Goal: Information Seeking & Learning: Understand process/instructions

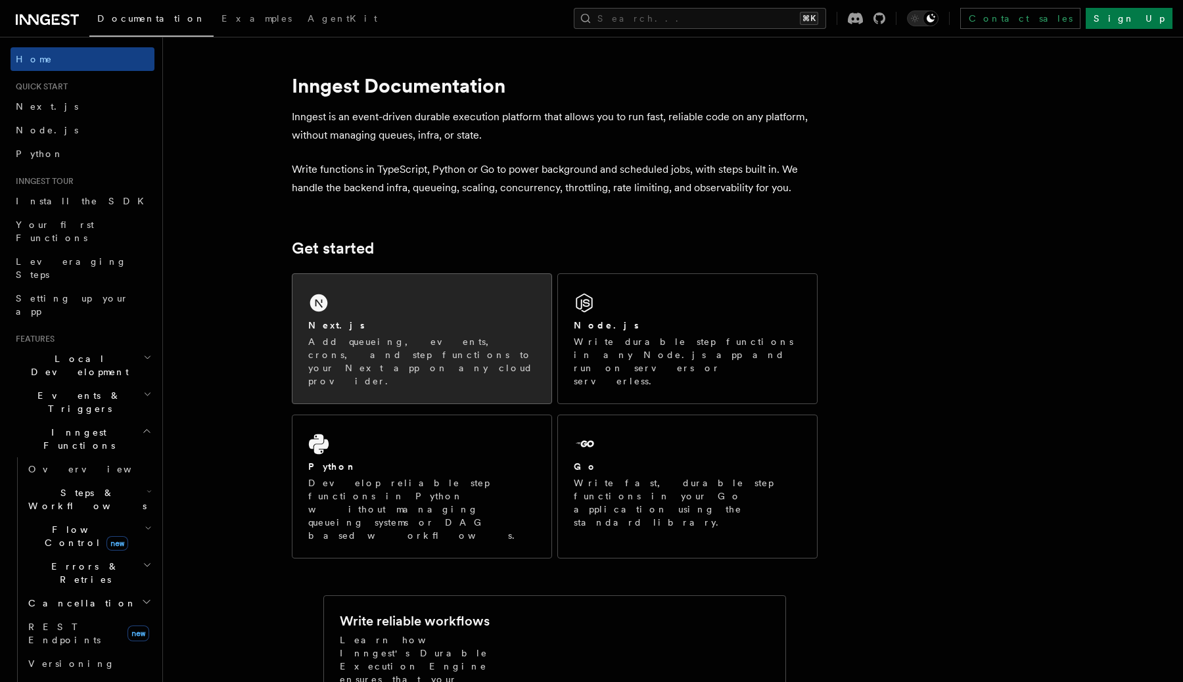
click at [441, 306] on div "Next.js Add queueing, events, crons, and step functions to your Next app on any…" at bounding box center [422, 338] width 259 height 129
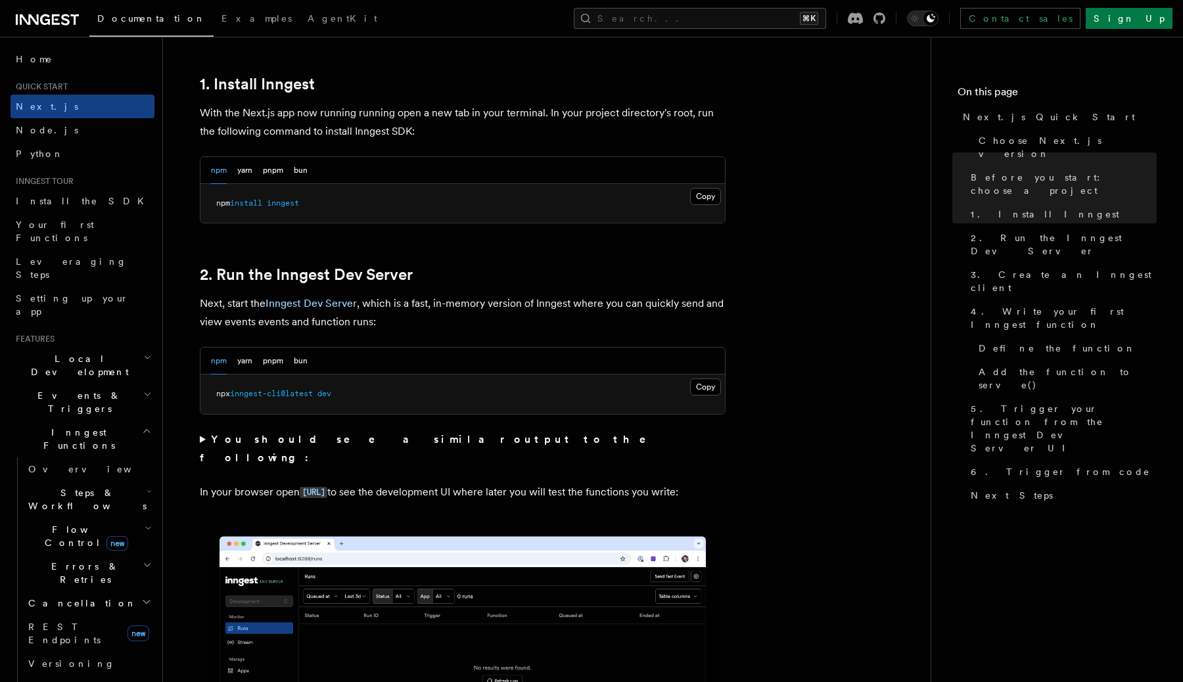
scroll to position [675, 0]
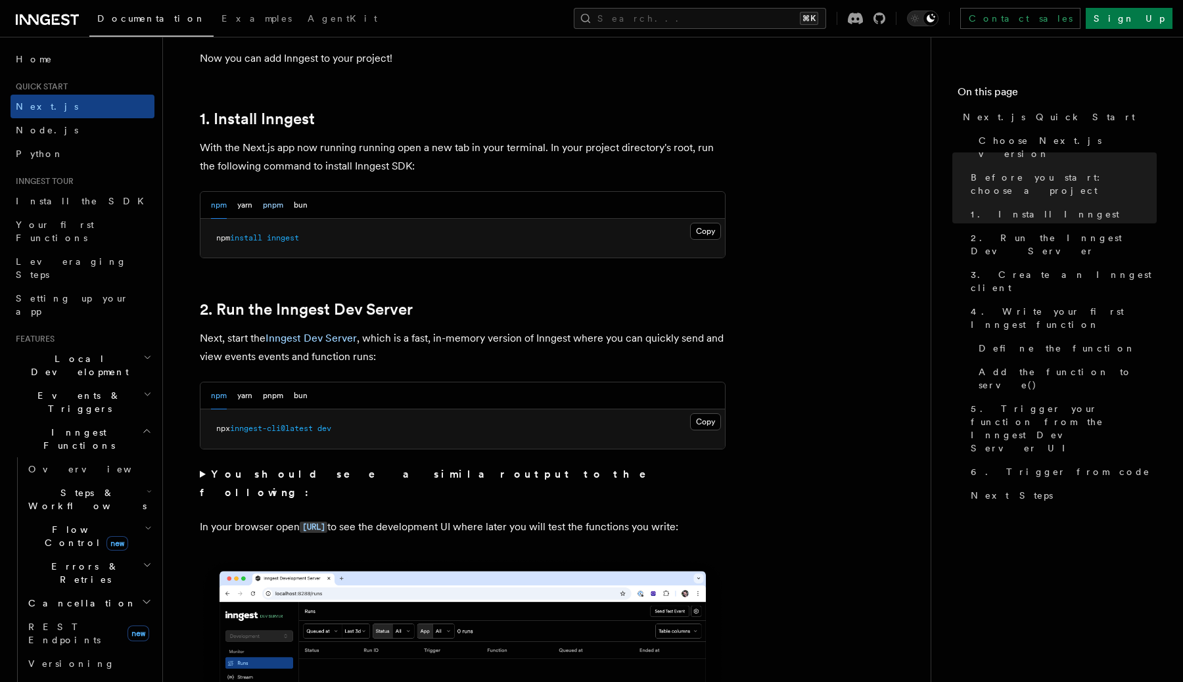
click at [273, 206] on button "pnpm" at bounding box center [273, 205] width 20 height 27
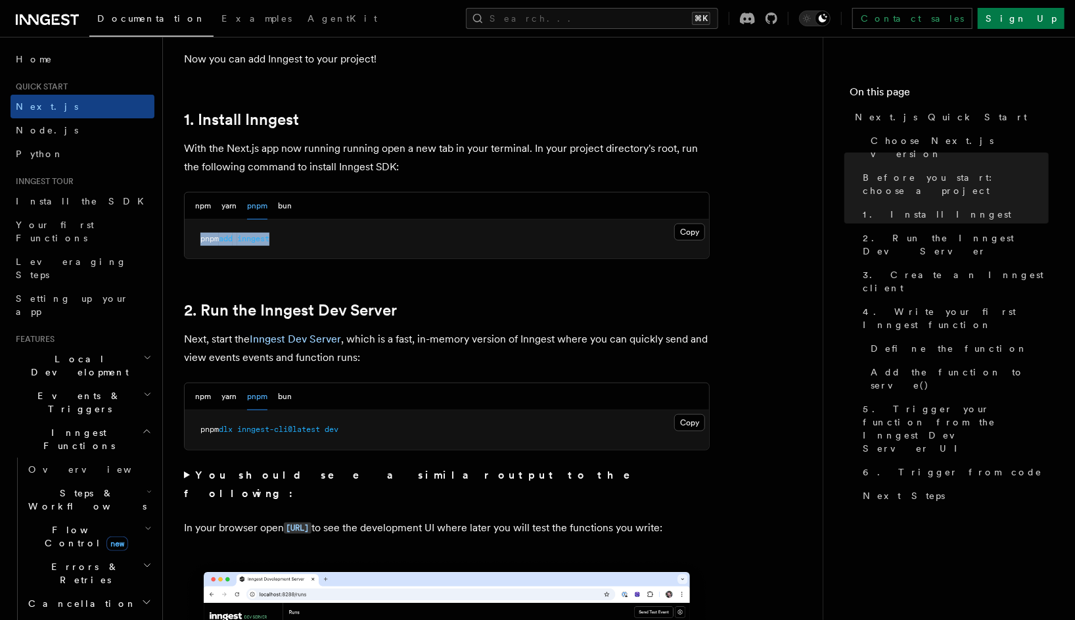
drag, startPoint x: 201, startPoint y: 233, endPoint x: 317, endPoint y: 239, distance: 115.8
click at [317, 239] on pre "pnpm add inngest" at bounding box center [447, 239] width 525 height 39
copy span "pnpm add inngest"
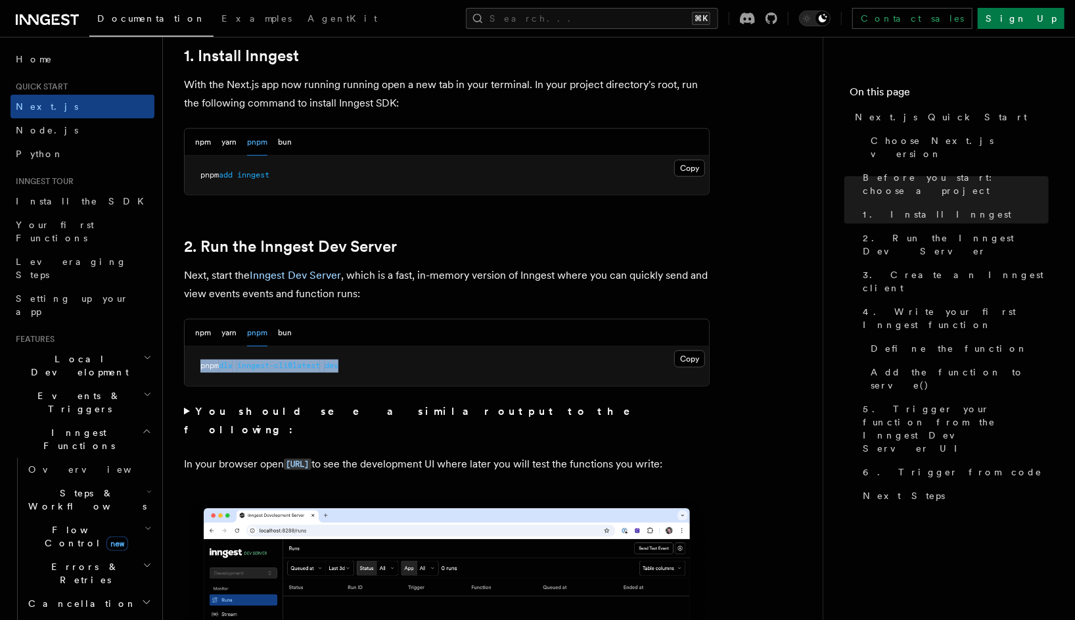
drag, startPoint x: 198, startPoint y: 365, endPoint x: 377, endPoint y: 364, distance: 178.8
click at [377, 364] on pre "pnpm dlx inngest-cli@latest dev" at bounding box center [447, 365] width 525 height 39
copy span "pnpm dlx inngest-cli@latest dev"
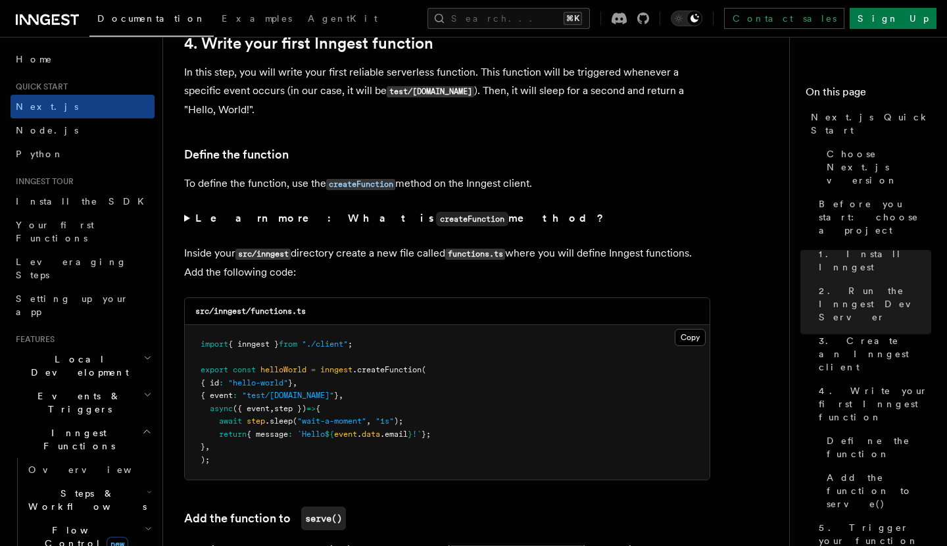
scroll to position [2149, 0]
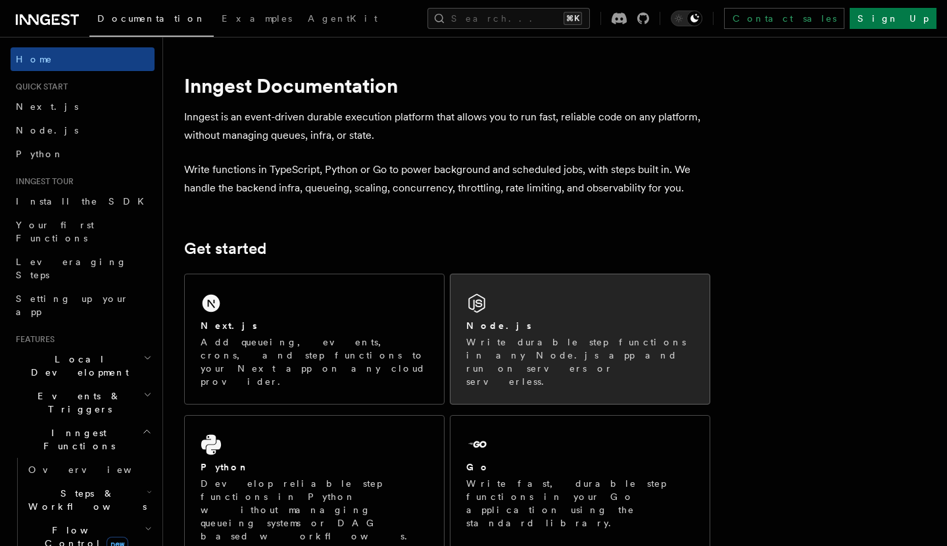
click at [526, 316] on div "Node.js Write durable step functions in any Node.js app and run on servers or s…" at bounding box center [579, 338] width 259 height 129
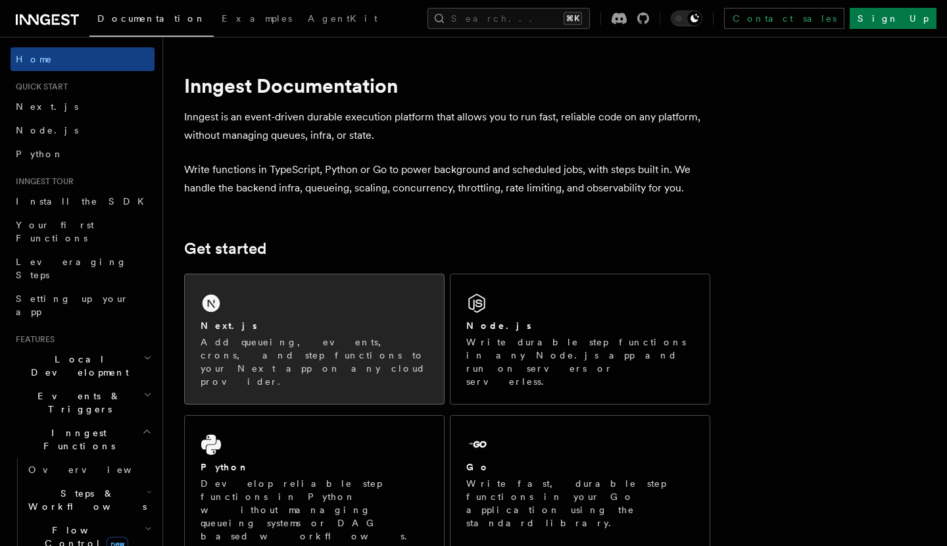
click at [260, 333] on div "Next.js Add queueing, events, crons, and step functions to your Next app on any…" at bounding box center [313, 353] width 227 height 69
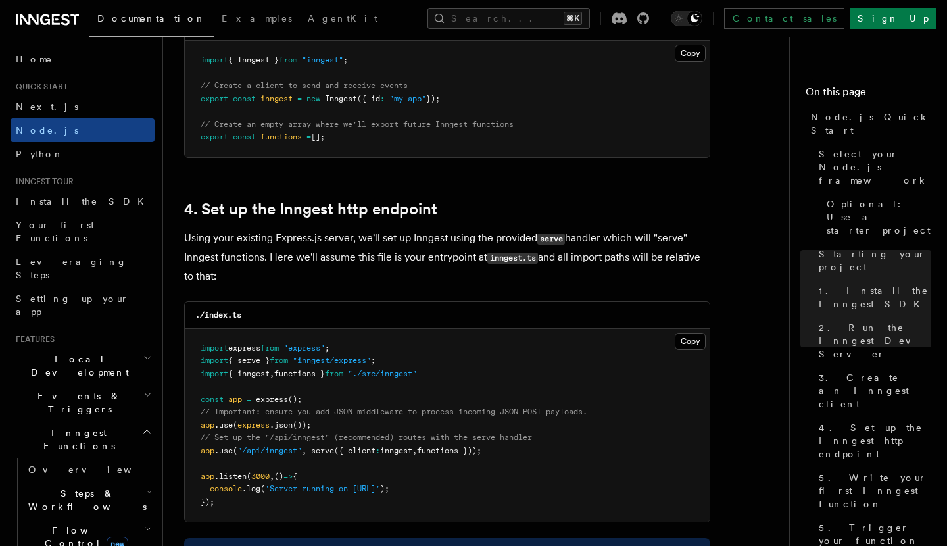
scroll to position [1862, 0]
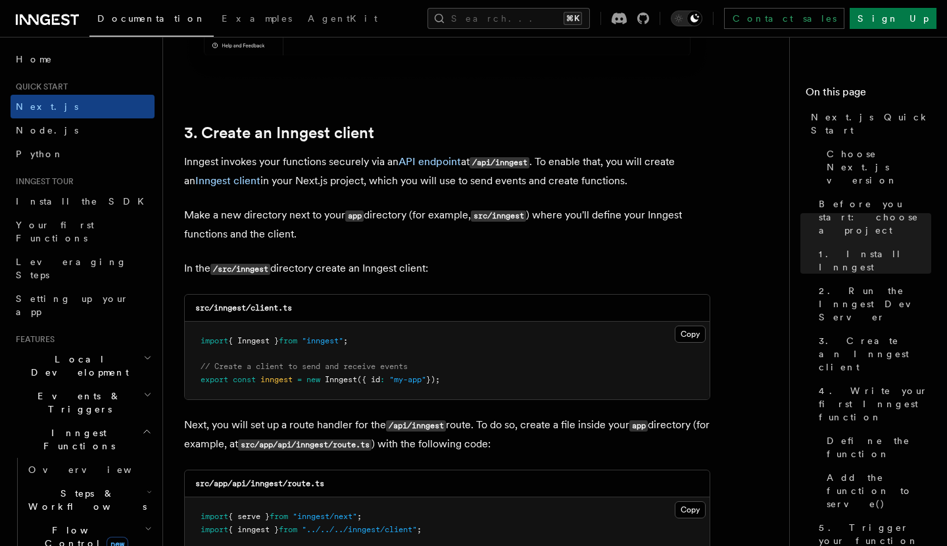
scroll to position [1465, 0]
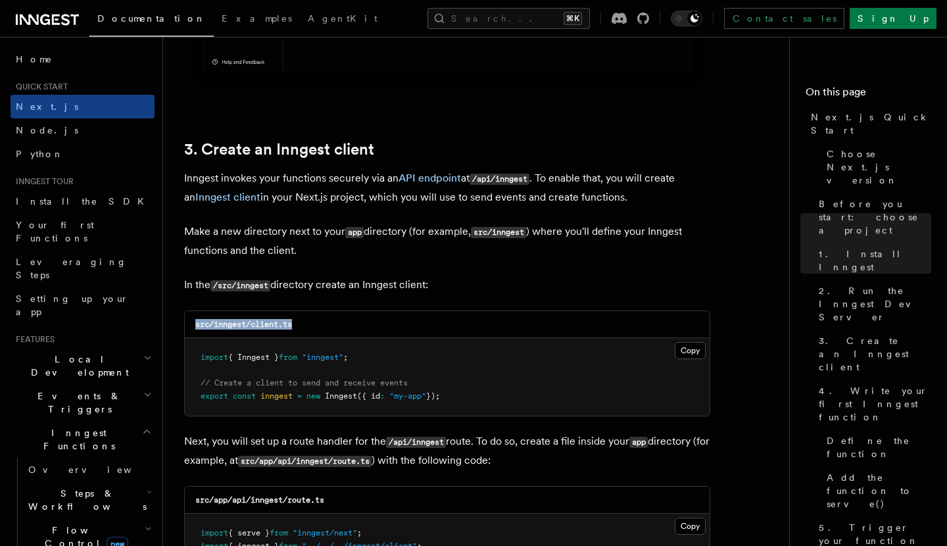
drag, startPoint x: 194, startPoint y: 320, endPoint x: 308, endPoint y: 329, distance: 114.0
click at [307, 329] on div "src/inngest/client.ts" at bounding box center [447, 324] width 525 height 27
copy code "src/inngest/client.ts"
drag, startPoint x: 202, startPoint y: 356, endPoint x: 473, endPoint y: 403, distance: 275.5
click at [473, 403] on pre "import { Inngest } from "inngest" ; // Create a client to send and receive even…" at bounding box center [447, 377] width 525 height 78
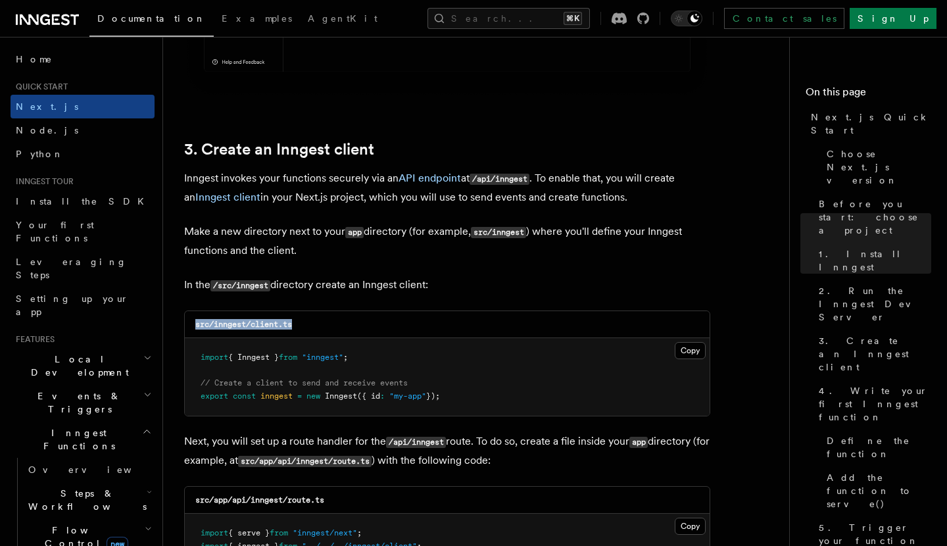
copy code "import { Inngest } from "inngest" ; // Create a client to send and receive even…"
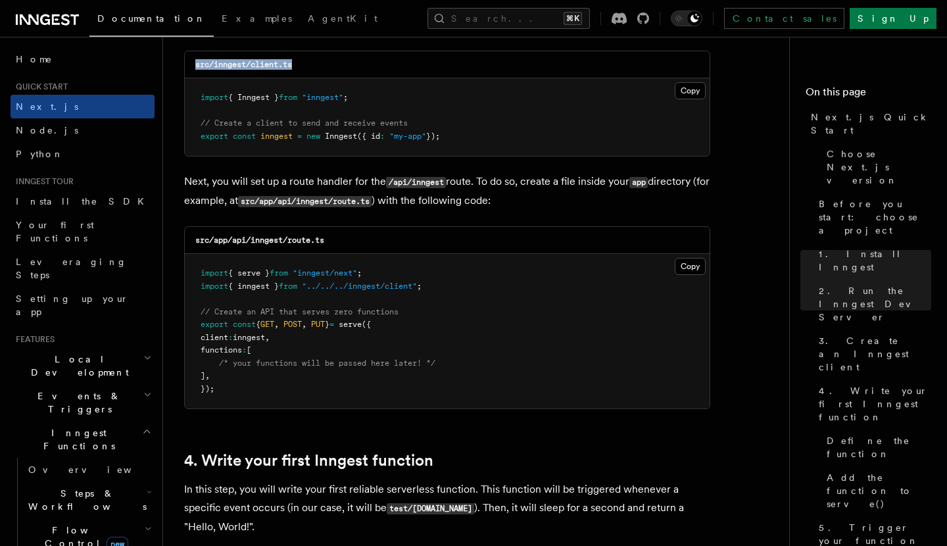
scroll to position [1743, 0]
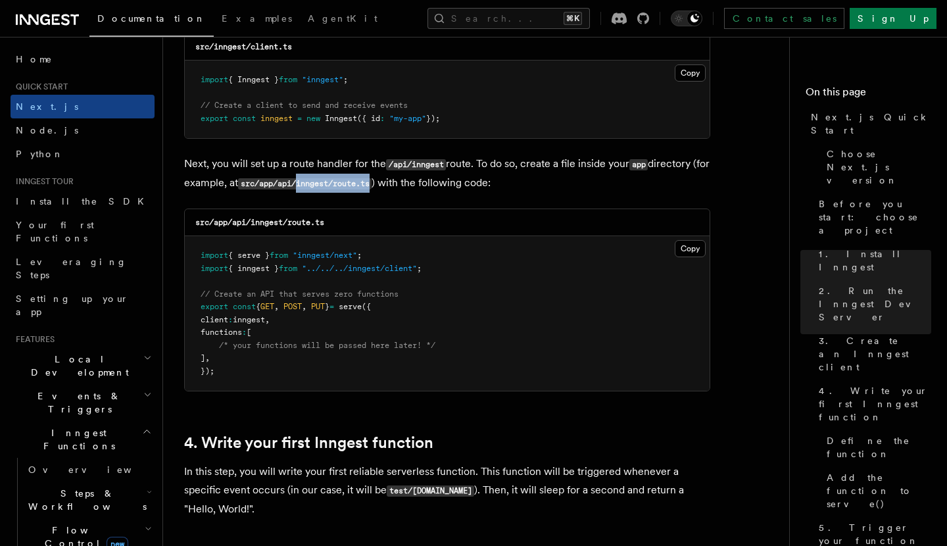
drag, startPoint x: 317, startPoint y: 183, endPoint x: 393, endPoint y: 183, distance: 76.3
click at [371, 183] on code "src/app/api/inngest/route.ts" at bounding box center [304, 183] width 133 height 11
copy code "inngest/route.ts"
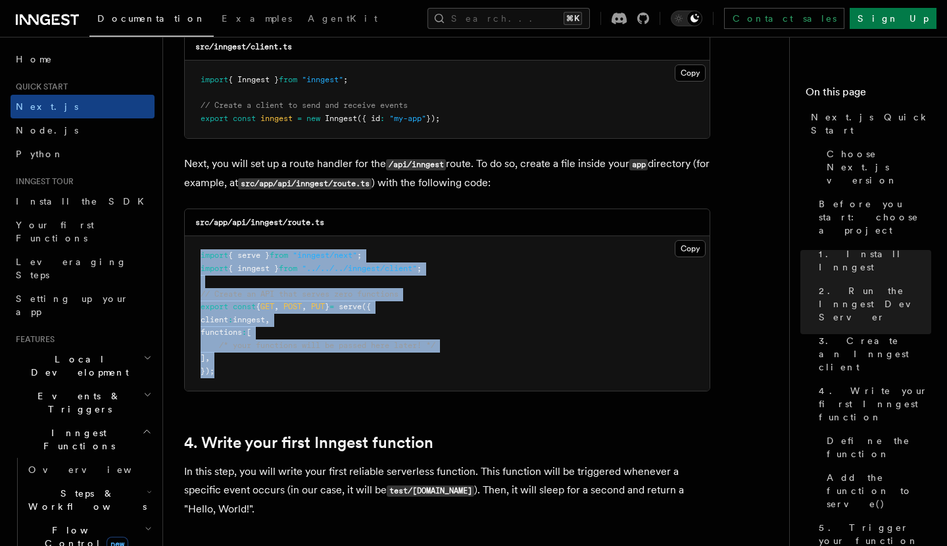
drag, startPoint x: 222, startPoint y: 367, endPoint x: 187, endPoint y: 257, distance: 115.6
click at [187, 257] on pre "import { serve } from "inngest/next" ; import { inngest } from "../../../innges…" at bounding box center [447, 313] width 525 height 154
copy code "import { serve } from "inngest/next" ; import { inngest } from "../../../innges…"
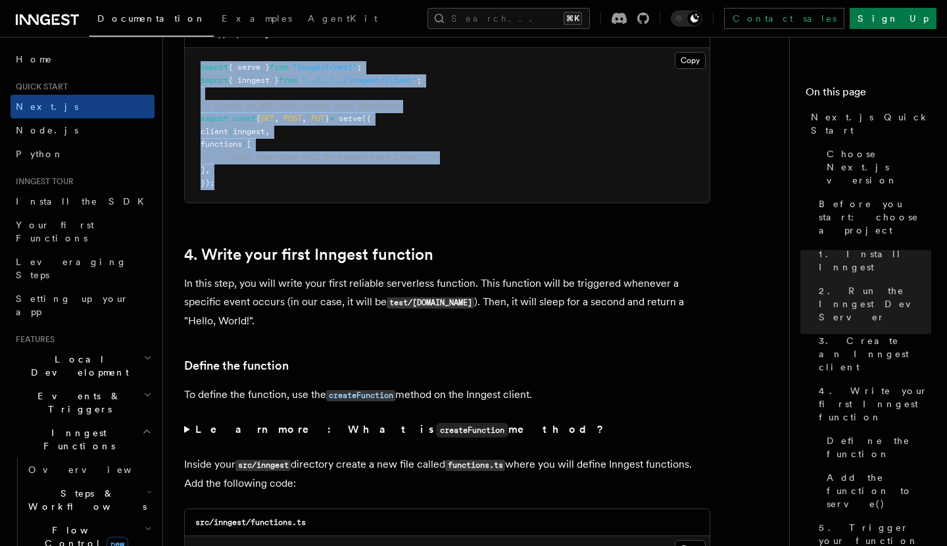
scroll to position [1931, 0]
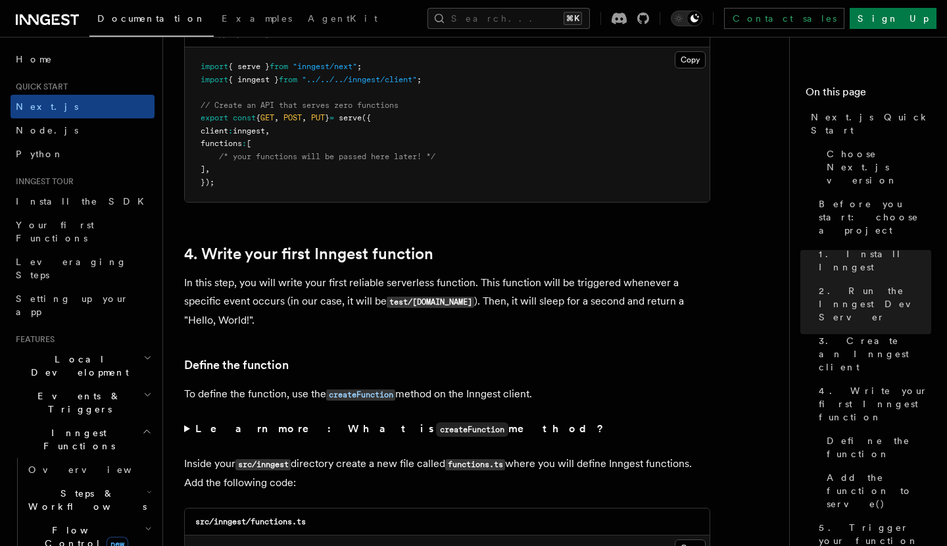
click at [435, 167] on pre "import { serve } from "inngest/next" ; import { inngest } from "../../../innges…" at bounding box center [447, 124] width 525 height 154
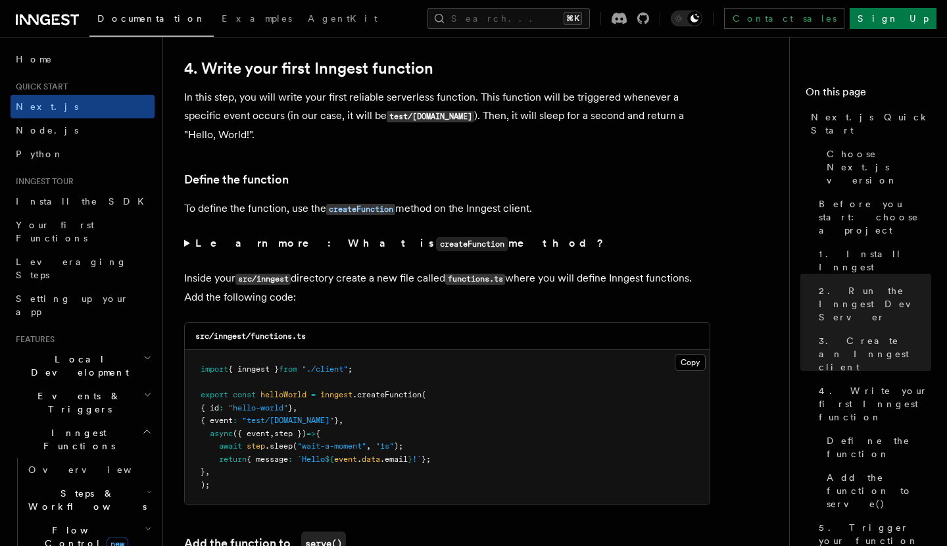
scroll to position [2243, 0]
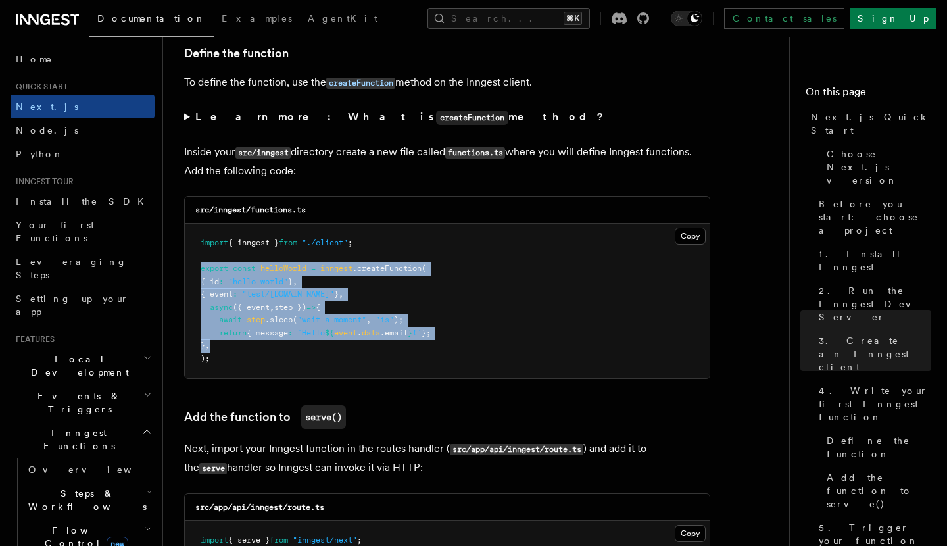
drag, startPoint x: 197, startPoint y: 267, endPoint x: 254, endPoint y: 351, distance: 101.7
click at [254, 351] on pre "import { inngest } from "./client" ; export const helloWorld = inngest .createF…" at bounding box center [447, 300] width 525 height 154
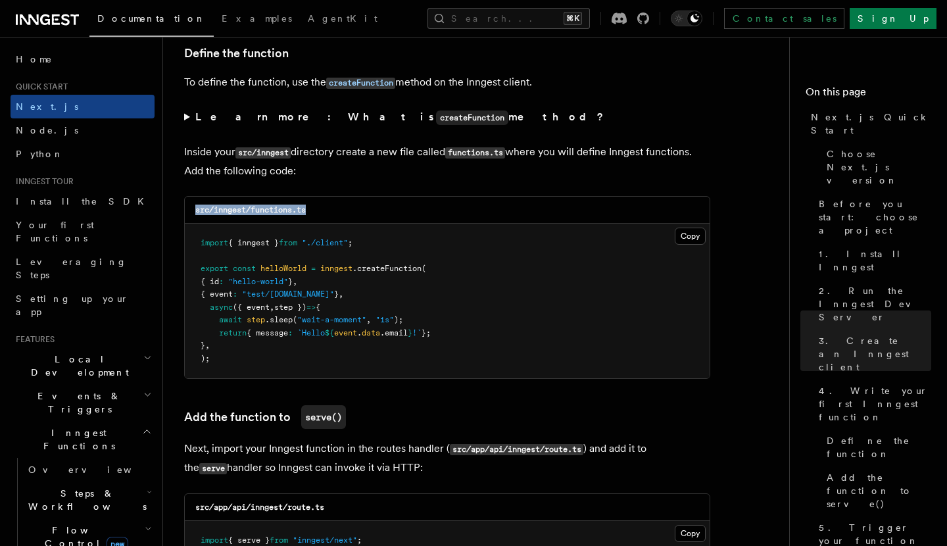
drag, startPoint x: 194, startPoint y: 212, endPoint x: 340, endPoint y: 216, distance: 146.6
click at [340, 216] on div "src/inngest/functions.ts" at bounding box center [447, 210] width 525 height 27
copy code "src/inngest/functions.ts"
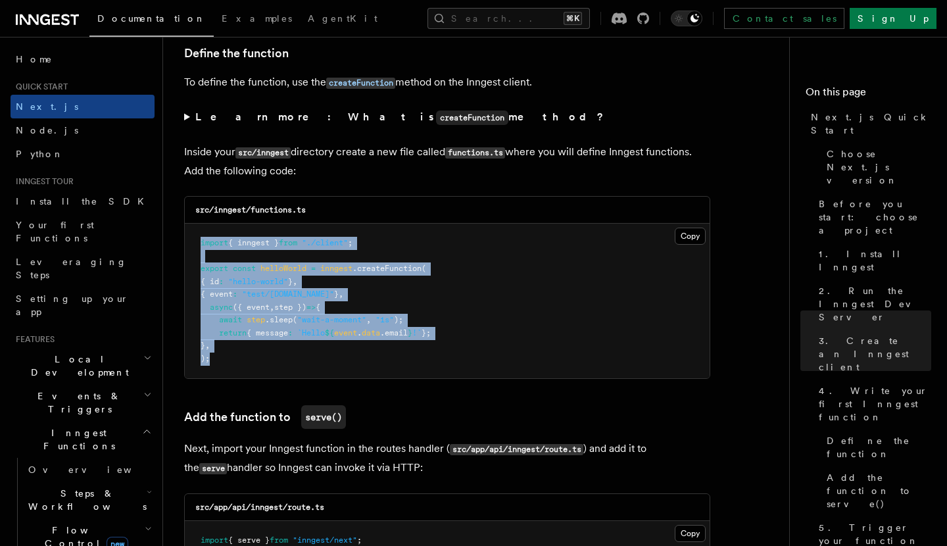
drag, startPoint x: 199, startPoint y: 240, endPoint x: 250, endPoint y: 365, distance: 135.0
click at [250, 365] on pre "import { inngest } from "./client" ; export const helloWorld = inngest .createF…" at bounding box center [447, 300] width 525 height 154
copy code "import { inngest } from "./client" ; export const helloWorld = inngest .createF…"
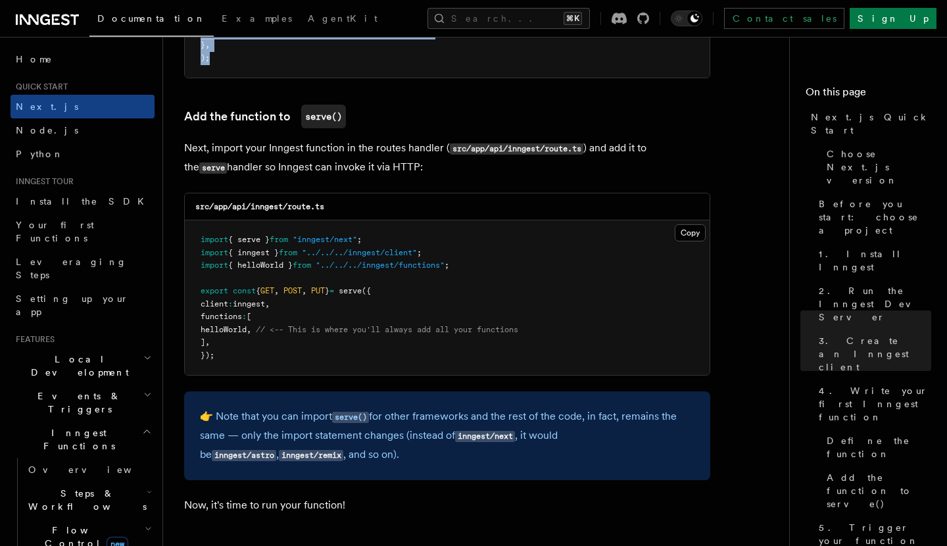
scroll to position [2548, 0]
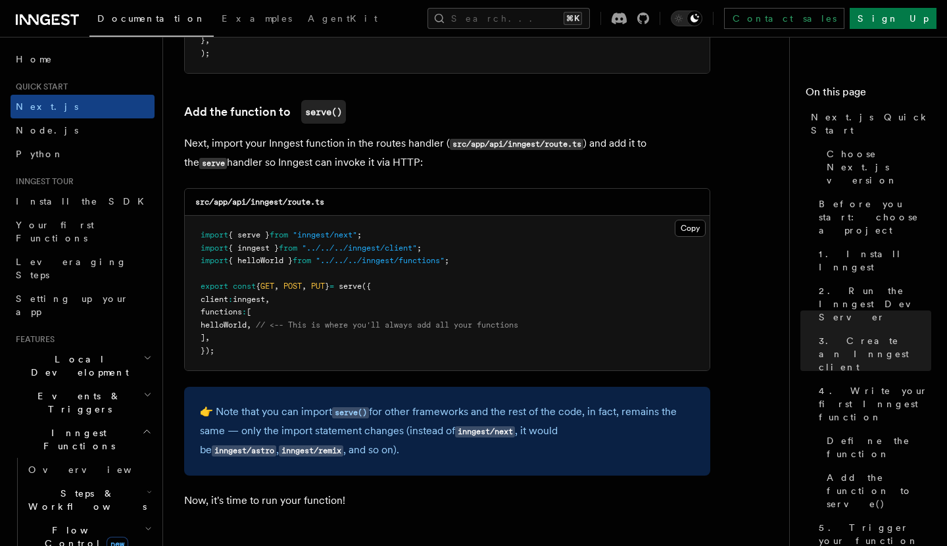
click at [246, 324] on span "helloWorld" at bounding box center [223, 324] width 46 height 9
copy span "helloWorld"
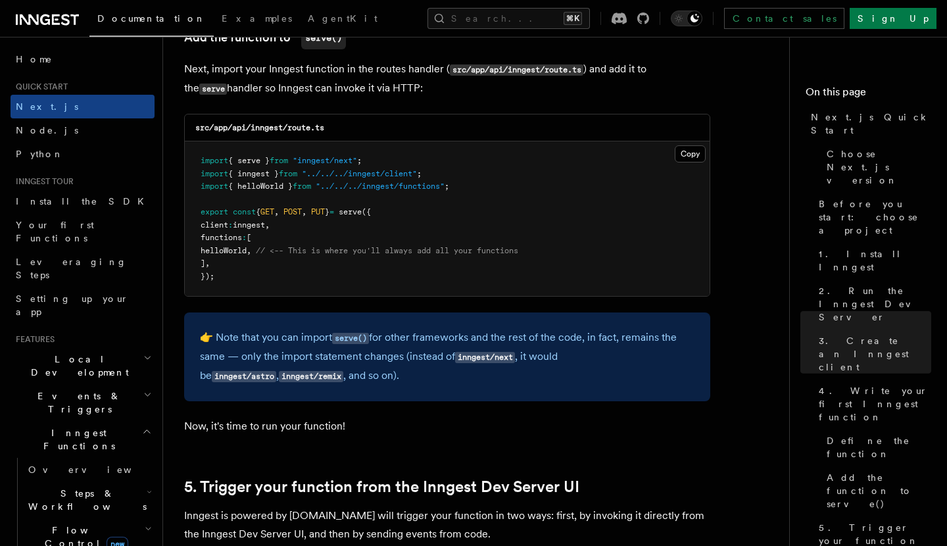
scroll to position [2658, 0]
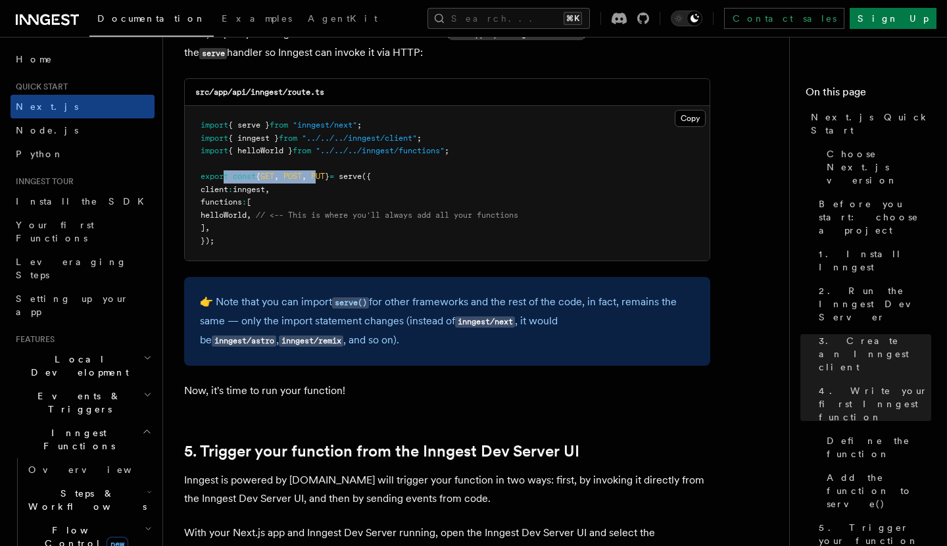
drag, startPoint x: 223, startPoint y: 173, endPoint x: 330, endPoint y: 173, distance: 107.1
click at [330, 173] on span "export const { GET , POST , PUT } = serve ({" at bounding box center [285, 176] width 170 height 9
copy span "t const { GET , POST , P"
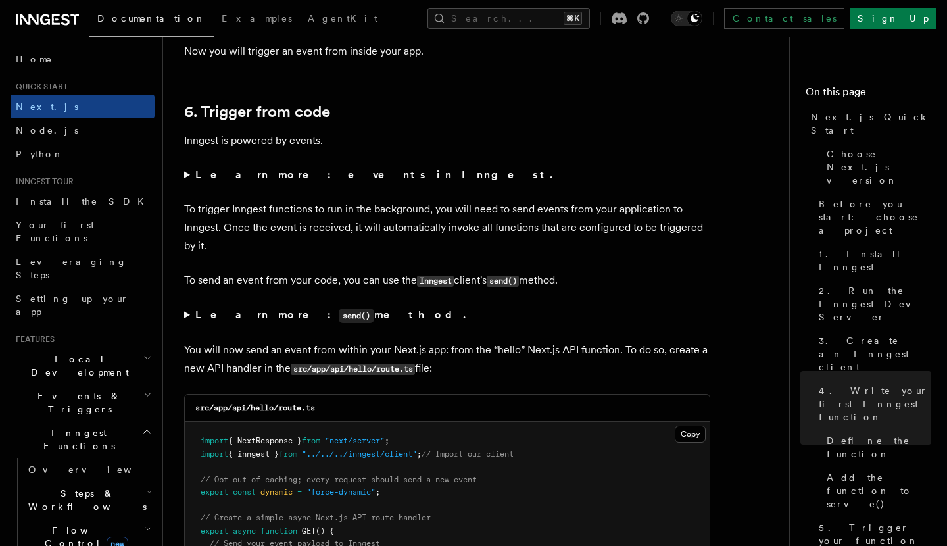
scroll to position [6605, 0]
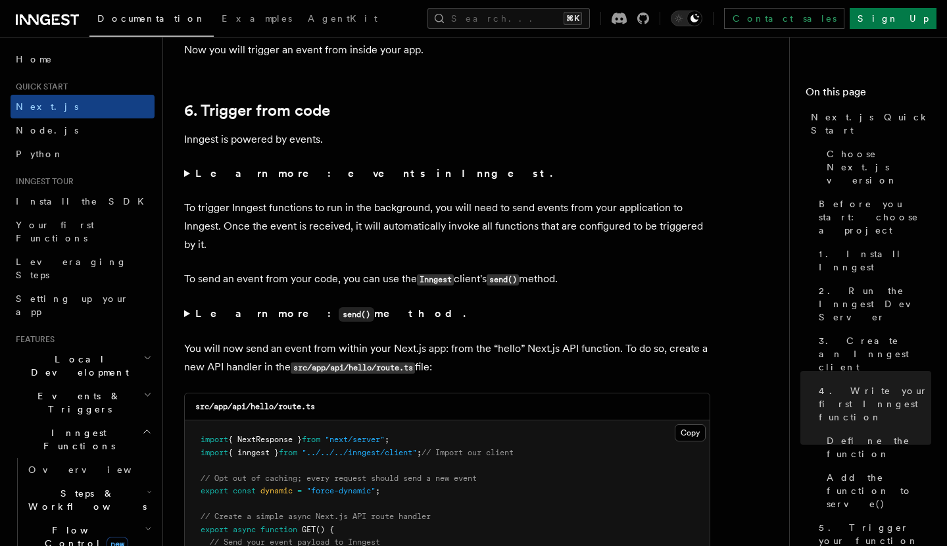
click at [184, 170] on summary "Learn more: events in Inngest." at bounding box center [447, 173] width 526 height 18
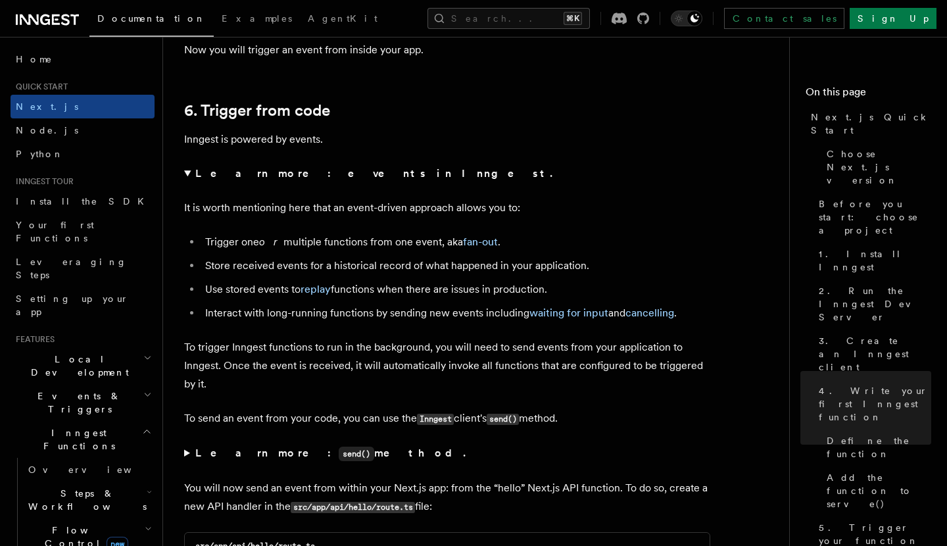
click at [186, 170] on summary "Learn more: events in Inngest." at bounding box center [447, 173] width 526 height 18
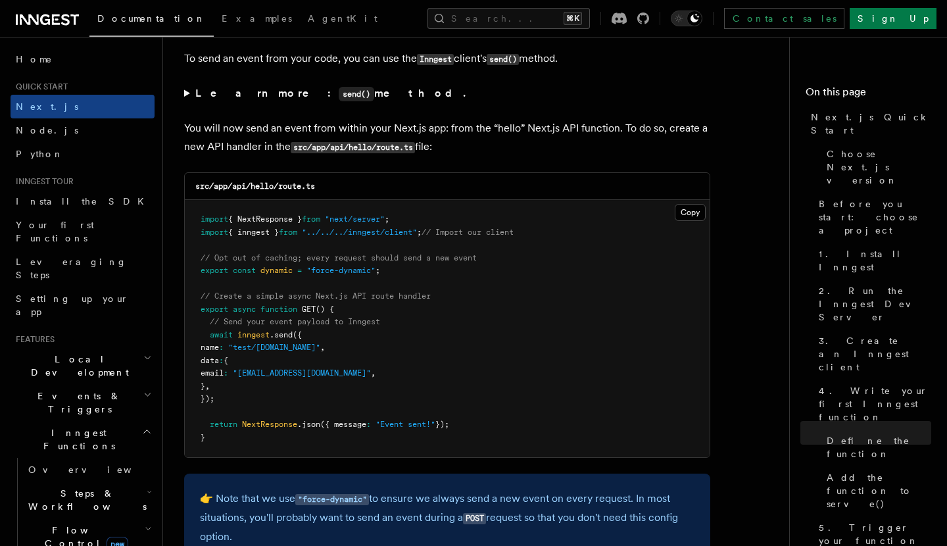
scroll to position [6832, 0]
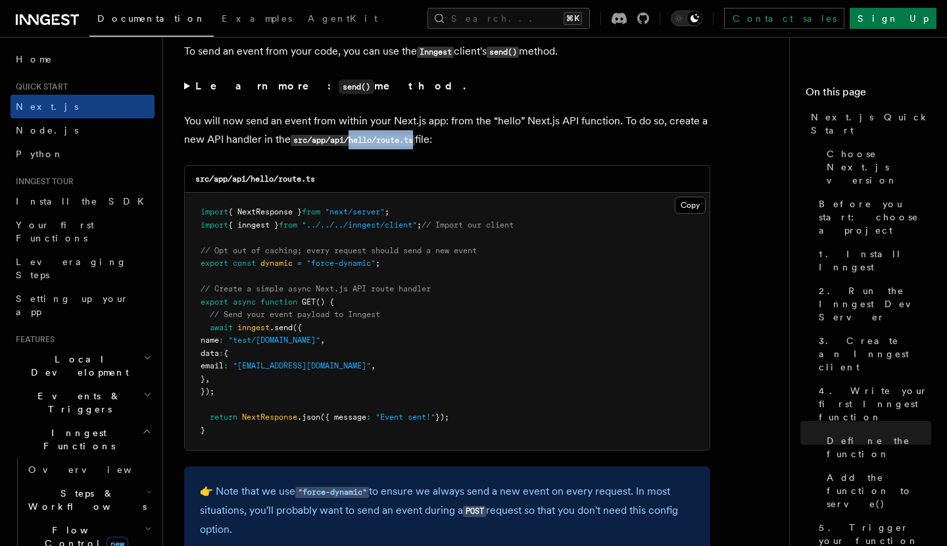
drag, startPoint x: 352, startPoint y: 141, endPoint x: 418, endPoint y: 143, distance: 65.8
click at [415, 143] on code "src/app/api/hello/route.ts" at bounding box center [353, 140] width 124 height 11
copy code "hello/route.ts"
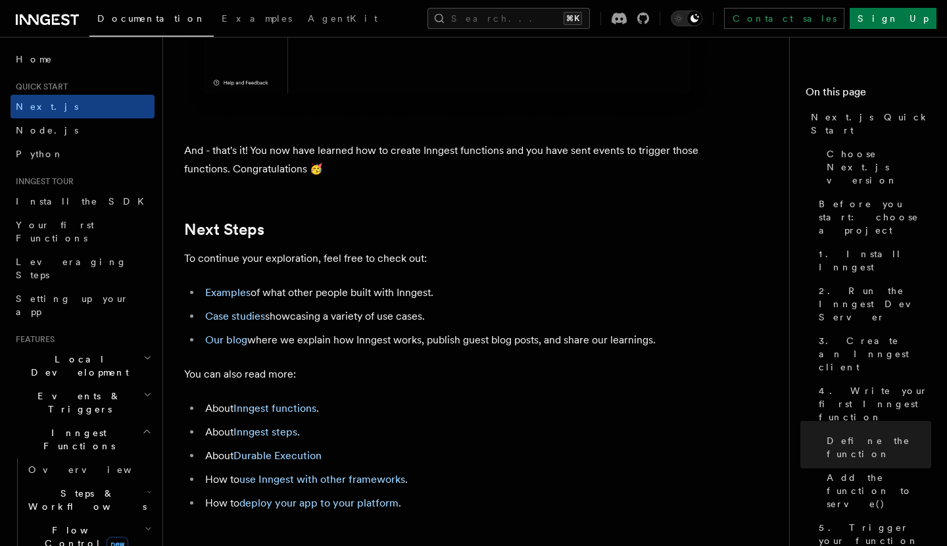
scroll to position [8106, 0]
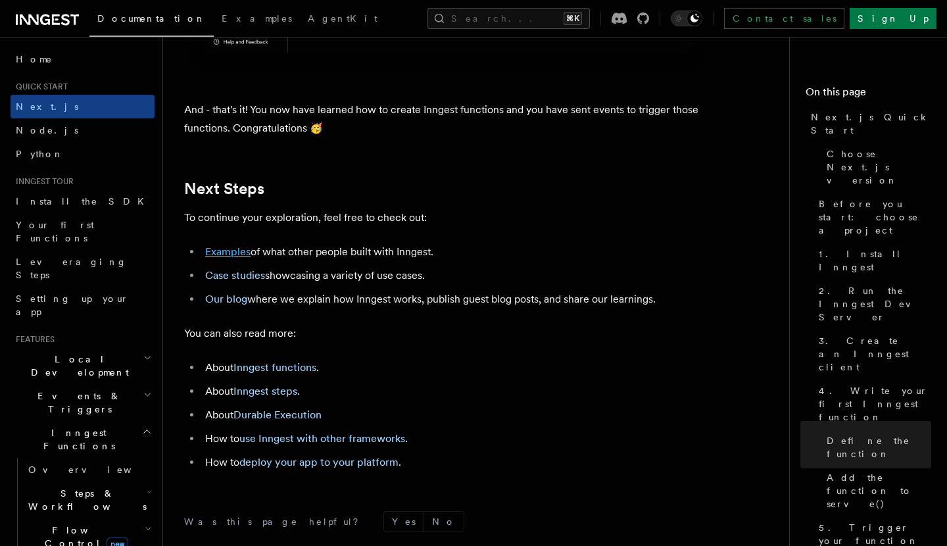
click at [225, 258] on link "Examples" at bounding box center [227, 251] width 45 height 12
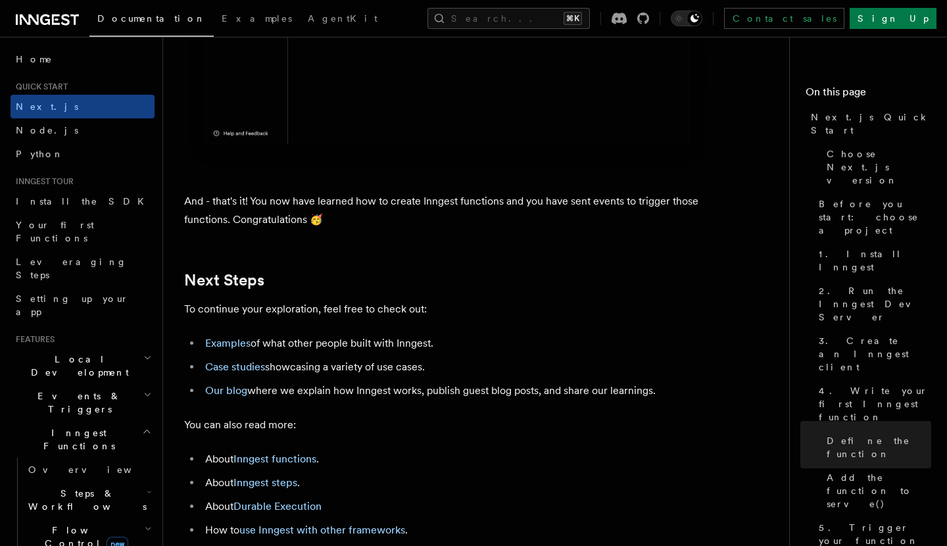
scroll to position [8023, 0]
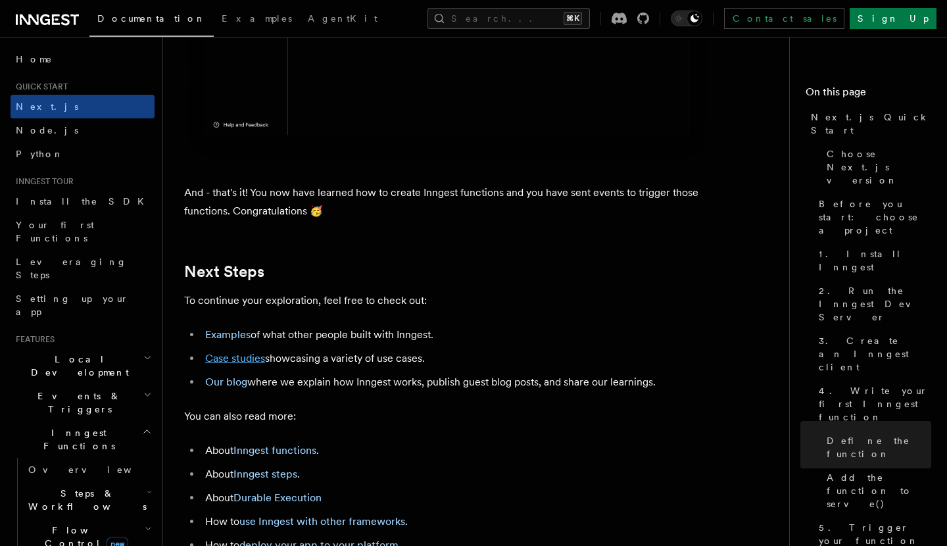
click at [246, 364] on link "Case studies" at bounding box center [235, 358] width 60 height 12
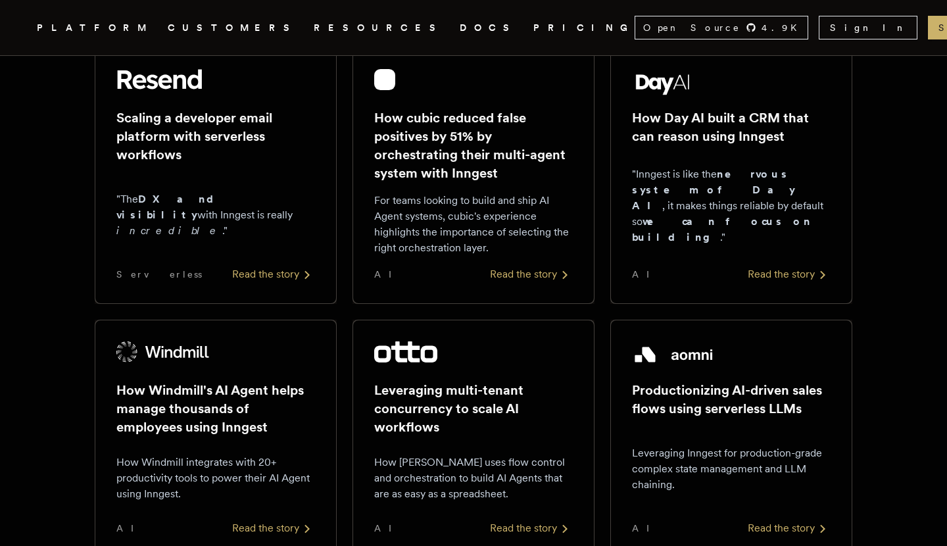
scroll to position [878, 0]
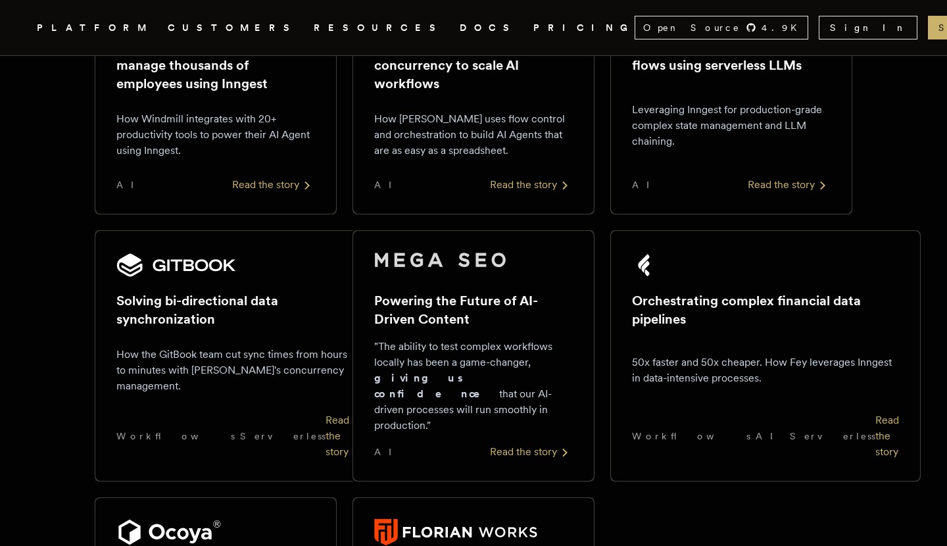
scroll to position [8023, 0]
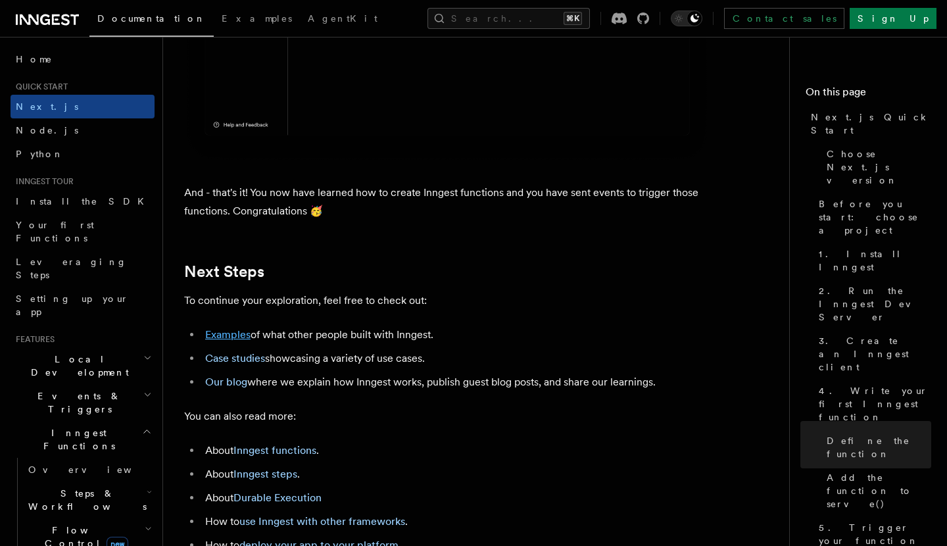
click at [219, 340] on link "Examples" at bounding box center [227, 334] width 45 height 12
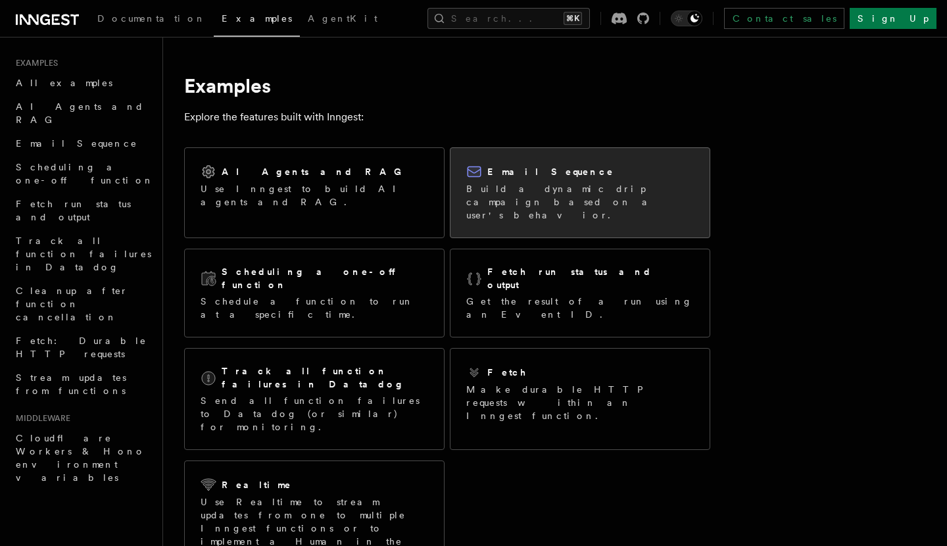
click at [529, 193] on p "Build a dynamic drip campaign based on a user's behavior." at bounding box center [579, 201] width 227 height 39
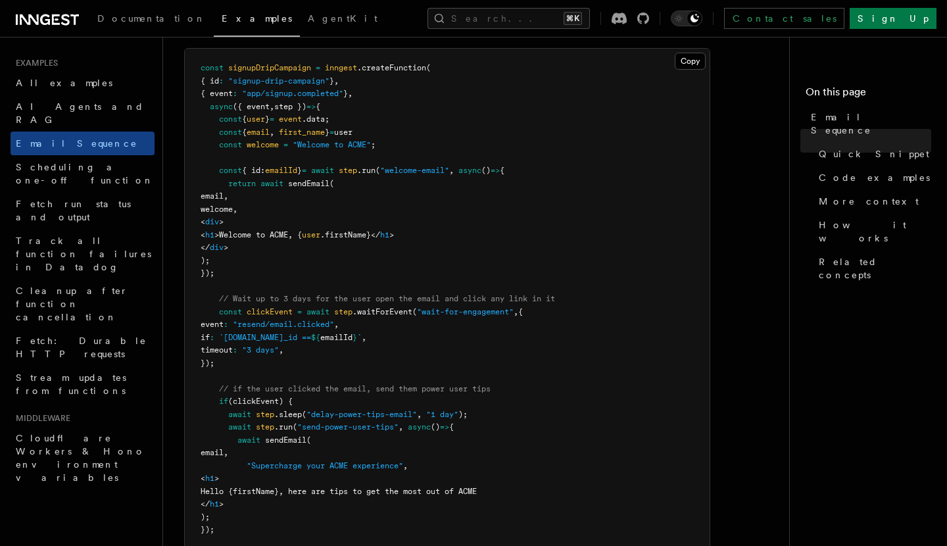
scroll to position [419, 0]
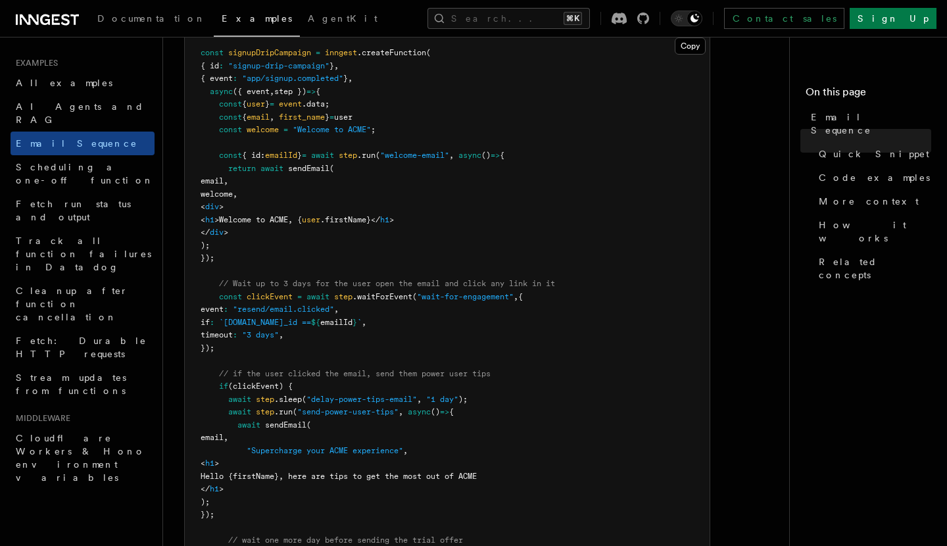
drag, startPoint x: 247, startPoint y: 261, endPoint x: 176, endPoint y: 162, distance: 121.5
click at [210, 160] on pre "const signupDripCampaign = inngest .createFunction ( { id : "signup-drip-campai…" at bounding box center [447, 425] width 525 height 783
drag, startPoint x: 214, startPoint y: 151, endPoint x: 232, endPoint y: 177, distance: 32.1
click at [232, 177] on code "const signupDripCampaign = inngest .createFunction ( { id : "signup-drip-campai…" at bounding box center [377, 424] width 354 height 753
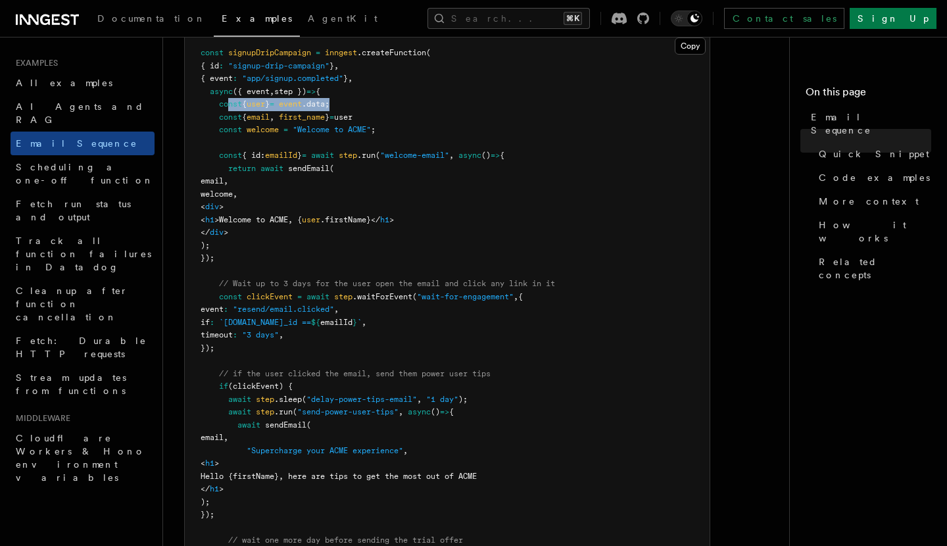
drag, startPoint x: 227, startPoint y: 103, endPoint x: 363, endPoint y: 106, distance: 136.8
click at [363, 106] on pre "const signupDripCampaign = inngest .createFunction ( { id : "signup-drip-campai…" at bounding box center [447, 425] width 525 height 783
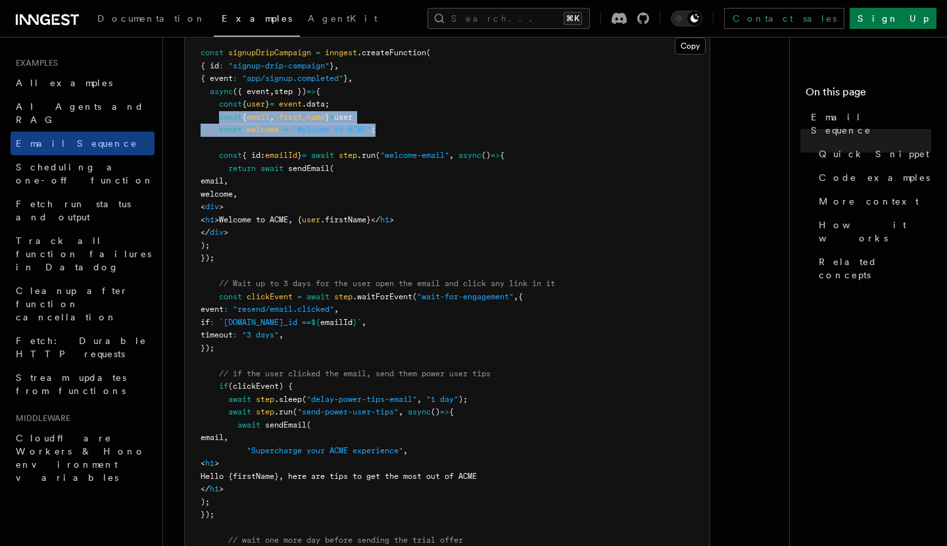
drag, startPoint x: 218, startPoint y: 116, endPoint x: 411, endPoint y: 123, distance: 193.4
click at [411, 123] on pre "const signupDripCampaign = inngest .createFunction ( { id : "signup-drip-campai…" at bounding box center [447, 425] width 525 height 783
drag, startPoint x: 214, startPoint y: 156, endPoint x: 285, endPoint y: 263, distance: 127.6
click at [285, 263] on pre "const signupDripCampaign = inngest .createFunction ( { id : "signup-drip-campai…" at bounding box center [447, 425] width 525 height 783
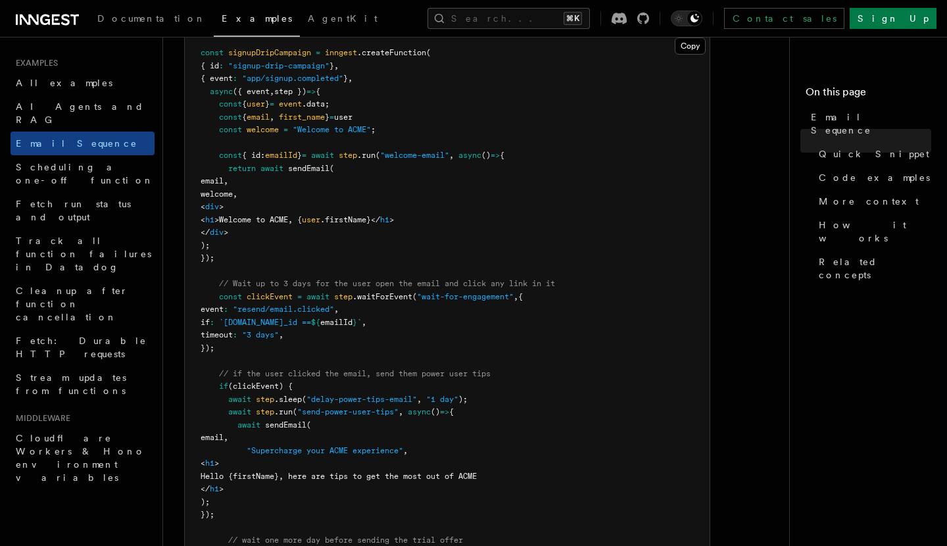
click at [385, 198] on pre "const signupDripCampaign = inngest .createFunction ( { id : "signup-drip-campai…" at bounding box center [447, 425] width 525 height 783
drag, startPoint x: 220, startPoint y: 156, endPoint x: 279, endPoint y: 252, distance: 112.5
click at [279, 252] on pre "const signupDripCampaign = inngest .createFunction ( { id : "signup-drip-campai…" at bounding box center [447, 425] width 525 height 783
click at [253, 260] on pre "const signupDripCampaign = inngest .createFunction ( { id : "signup-drip-campai…" at bounding box center [447, 425] width 525 height 783
drag, startPoint x: 266, startPoint y: 260, endPoint x: 193, endPoint y: 154, distance: 128.5
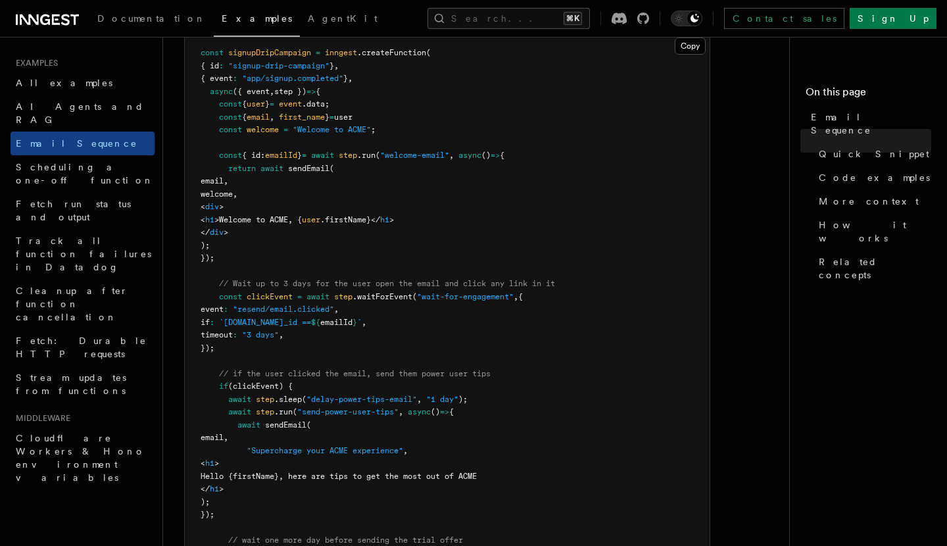
click at [193, 154] on pre "const signupDripCampaign = inngest .createFunction ( { id : "signup-drip-campai…" at bounding box center [447, 425] width 525 height 783
click at [375, 189] on pre "const signupDripCampaign = inngest .createFunction ( { id : "signup-drip-campai…" at bounding box center [447, 425] width 525 height 783
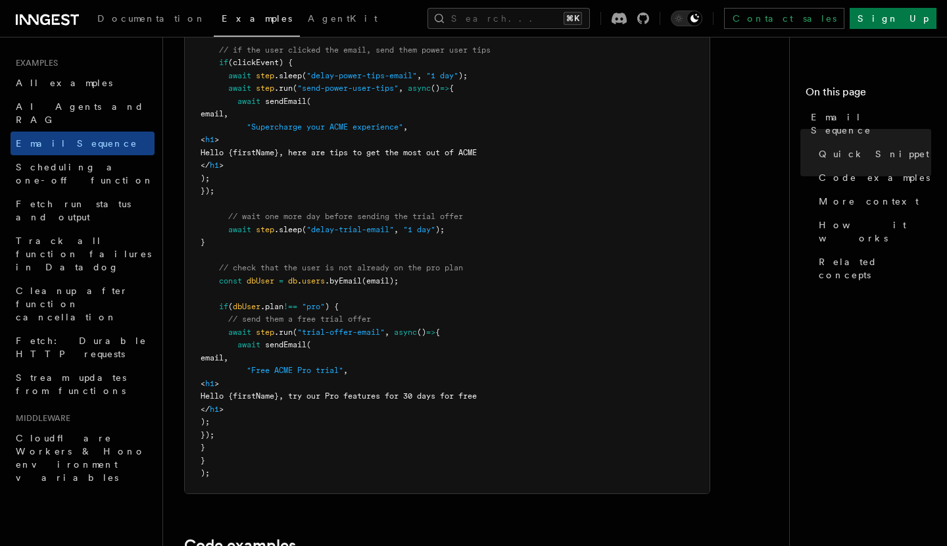
scroll to position [745, 0]
click at [286, 342] on span "sendEmail" at bounding box center [285, 341] width 41 height 9
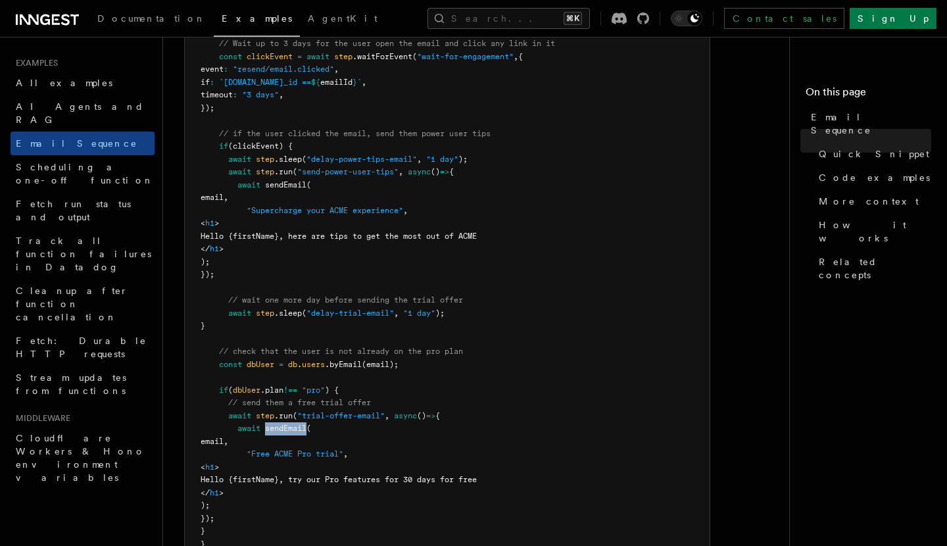
scroll to position [763, 0]
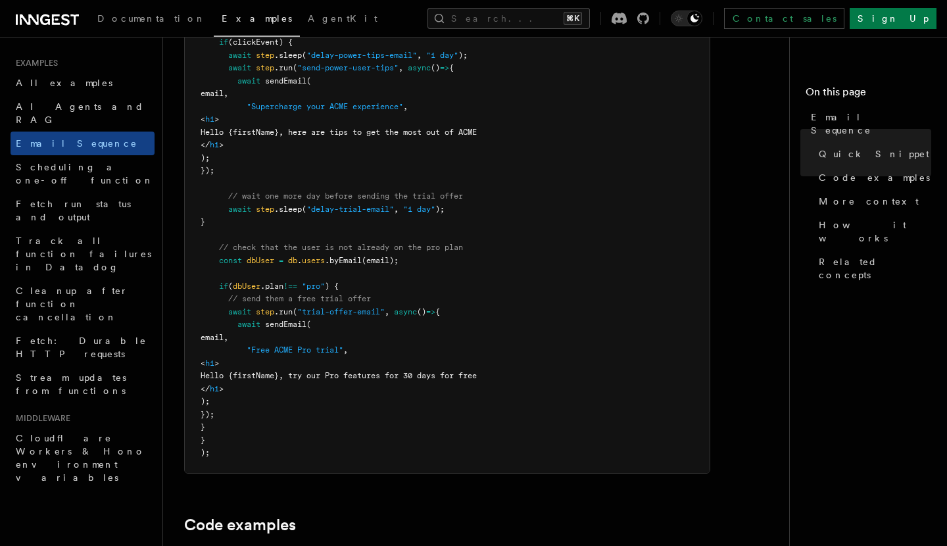
click at [228, 311] on span at bounding box center [214, 311] width 28 height 9
click at [279, 312] on span ".run" at bounding box center [283, 311] width 18 height 9
click at [312, 312] on span ""trial-offer-email"" at bounding box center [340, 311] width 87 height 9
drag, startPoint x: 312, startPoint y: 312, endPoint x: 371, endPoint y: 315, distance: 59.2
click at [371, 315] on span ""trial-offer-email"" at bounding box center [340, 311] width 87 height 9
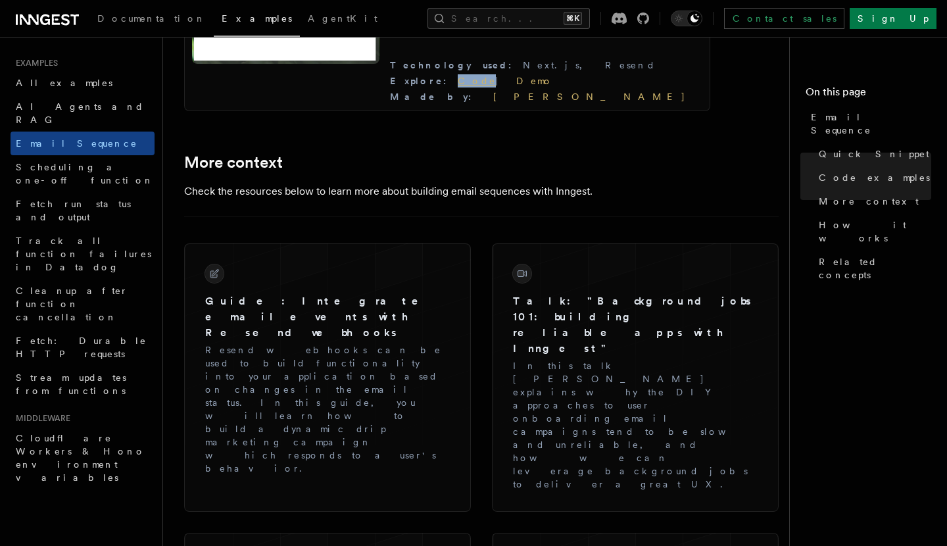
scroll to position [1518, 0]
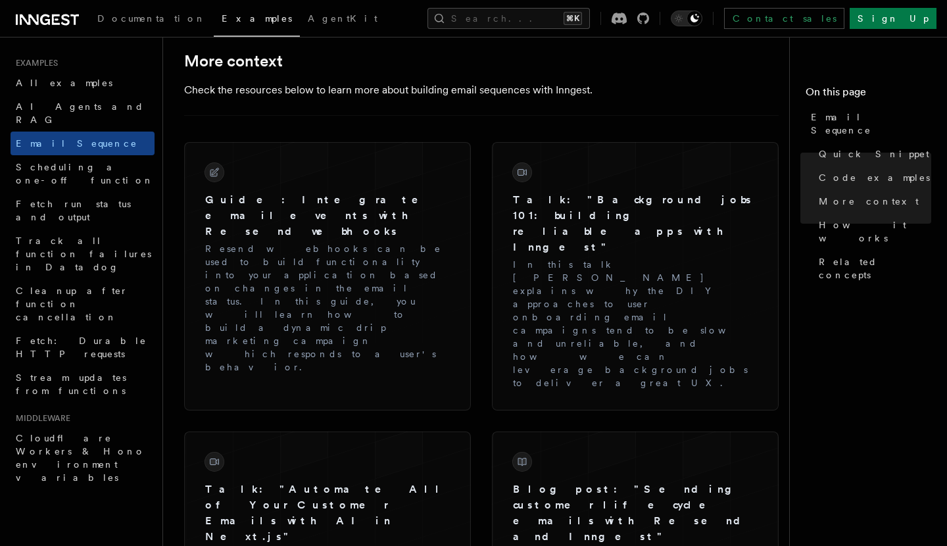
click at [222, 18] on span "Examples" at bounding box center [257, 18] width 70 height 11
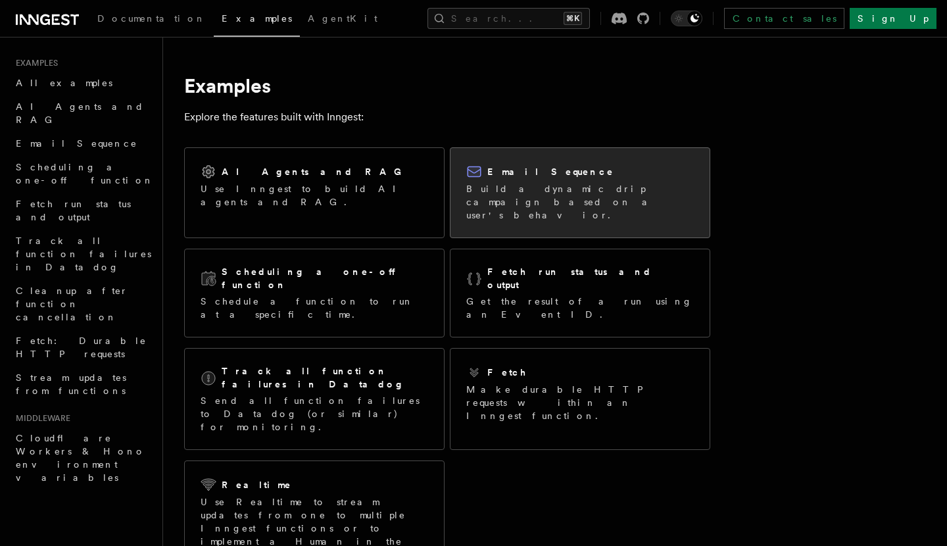
scroll to position [28, 0]
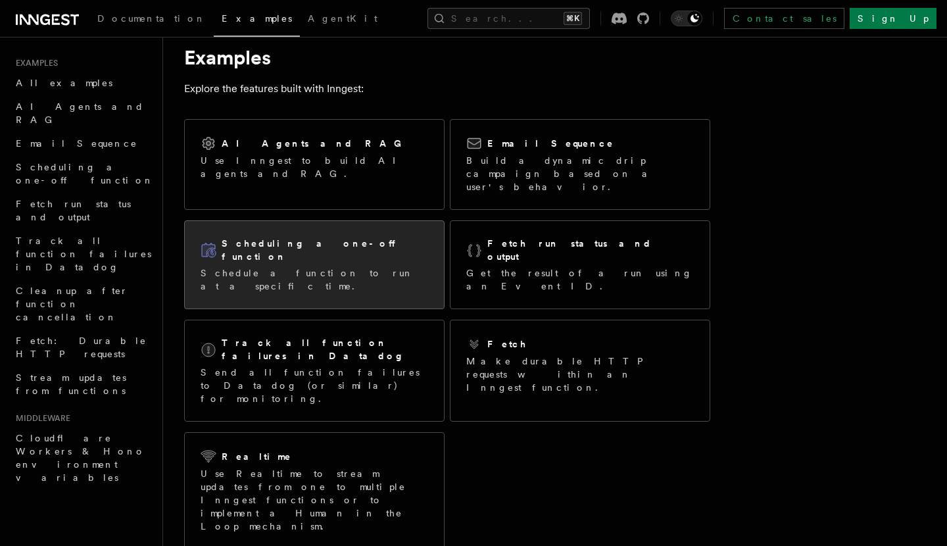
click at [363, 237] on div "Scheduling a one-off function" at bounding box center [313, 250] width 227 height 27
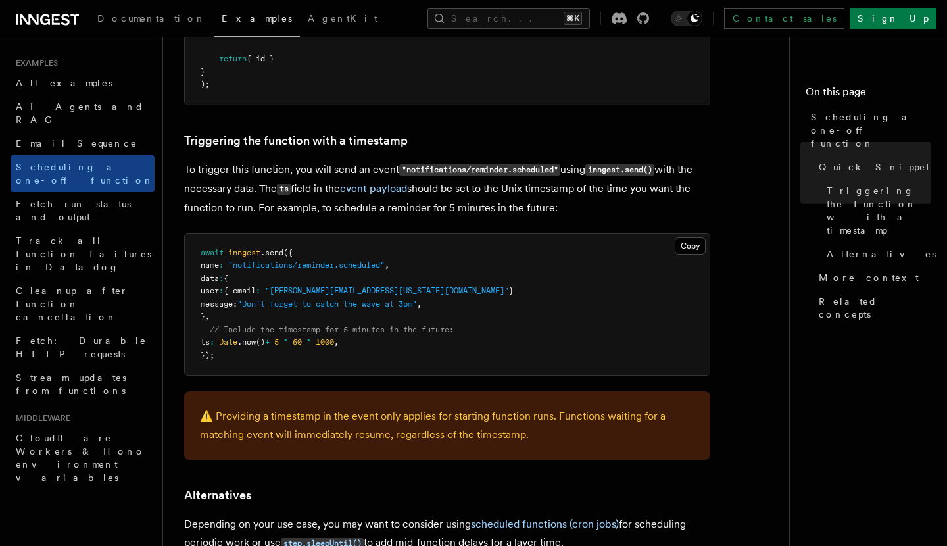
scroll to position [484, 0]
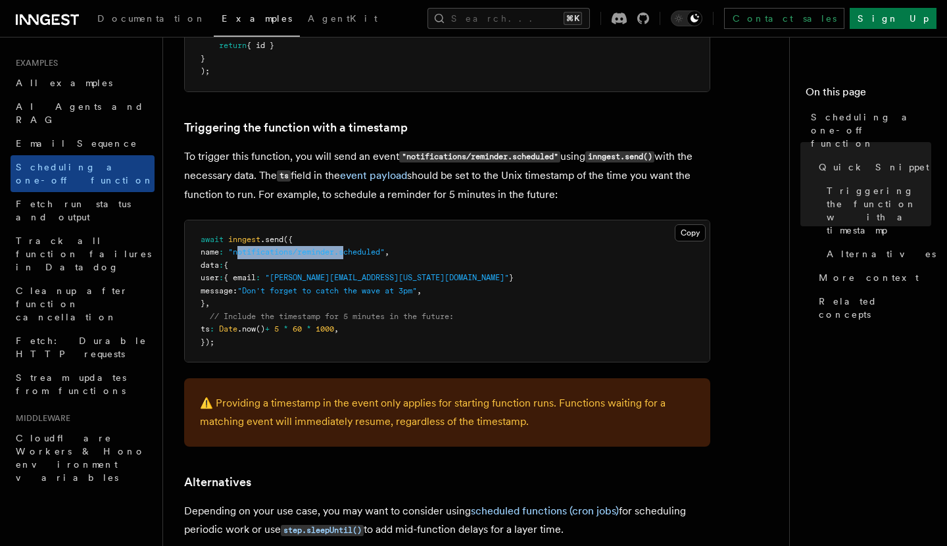
drag, startPoint x: 247, startPoint y: 251, endPoint x: 358, endPoint y: 256, distance: 110.5
click at [358, 256] on span ""notifications/reminder.scheduled"" at bounding box center [306, 251] width 156 height 9
click at [286, 250] on span ""notifications/reminder.scheduled"" at bounding box center [306, 251] width 156 height 9
